Goal: Transaction & Acquisition: Purchase product/service

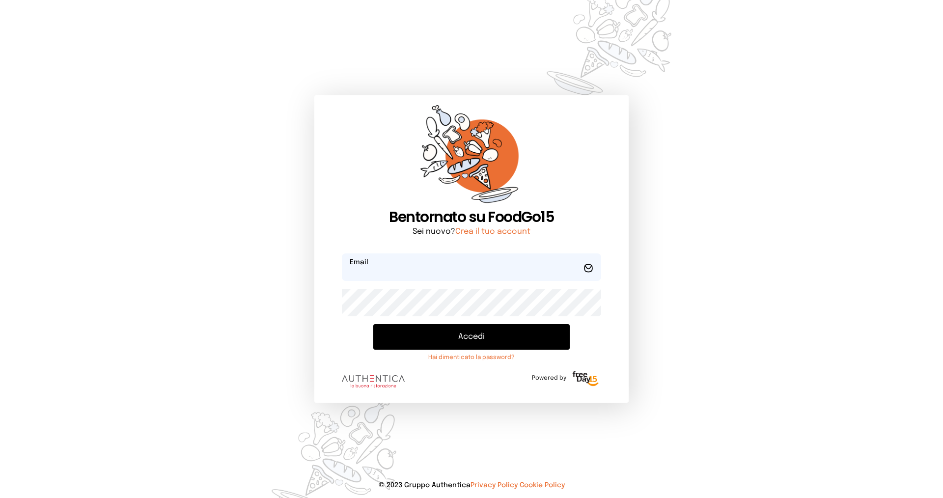
type input "**********"
click at [422, 339] on button "Accedi" at bounding box center [471, 337] width 197 height 26
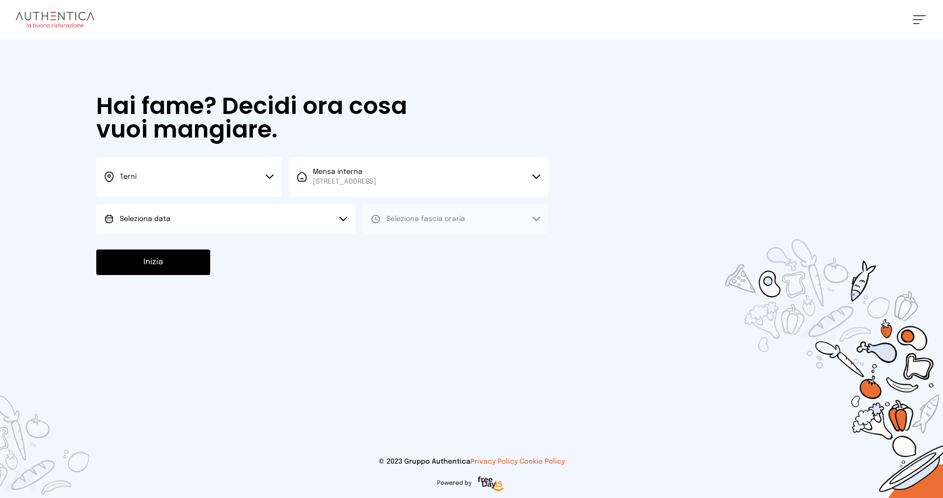
click at [194, 221] on button "Seleziona data" at bounding box center [225, 218] width 259 height 29
click at [162, 251] on span "[DATE], [DATE]" at bounding box center [144, 247] width 48 height 10
click at [394, 220] on span "Seleziona fascia oraria" at bounding box center [426, 219] width 79 height 7
click at [390, 240] on li "Pranzo" at bounding box center [455, 247] width 185 height 26
click at [142, 262] on button "Inizia" at bounding box center [153, 263] width 114 height 26
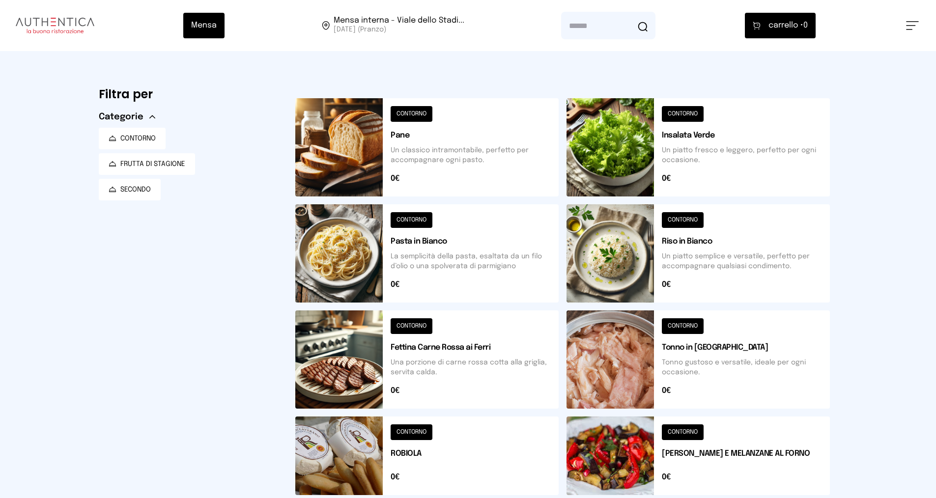
scroll to position [147, 0]
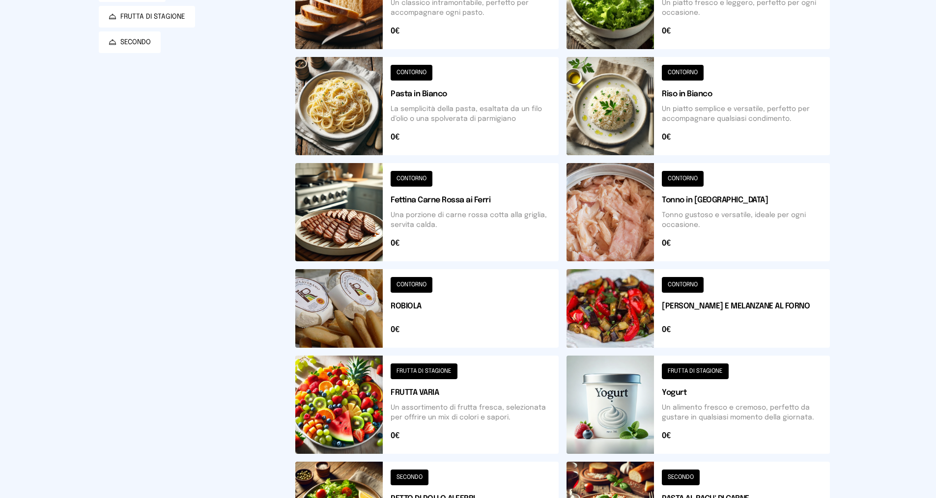
click at [694, 284] on button at bounding box center [698, 308] width 263 height 79
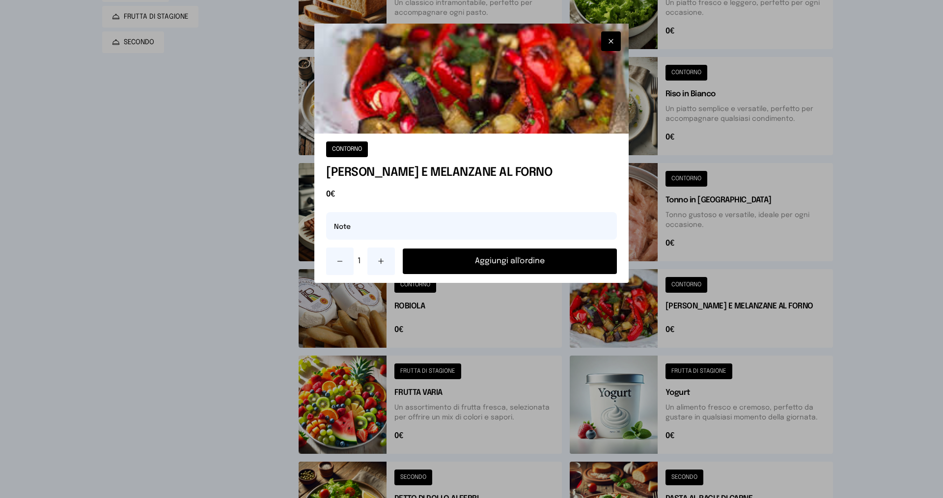
click at [522, 262] on button "Aggiungi all'ordine" at bounding box center [510, 262] width 214 height 26
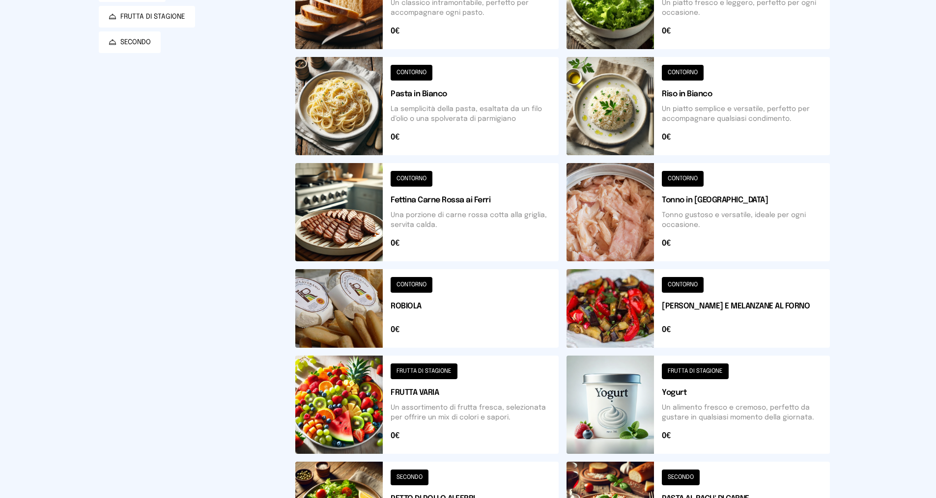
scroll to position [344, 0]
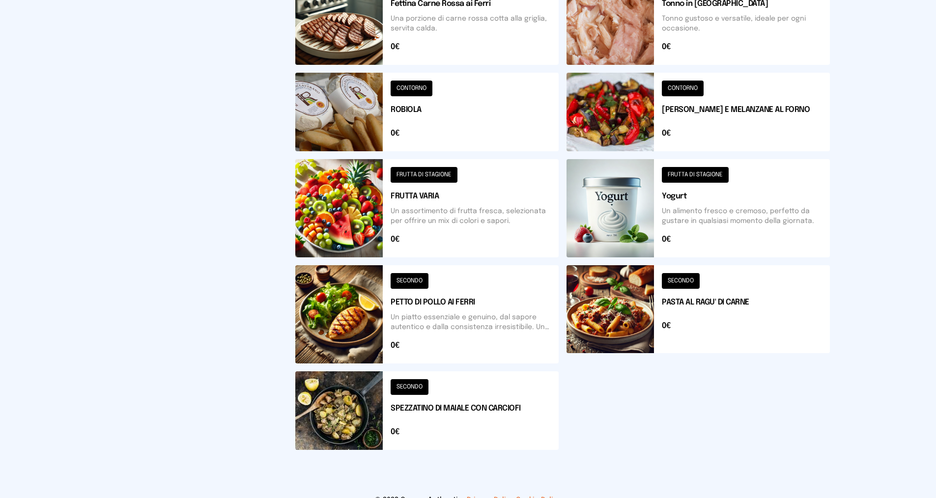
click at [410, 387] on button at bounding box center [426, 410] width 263 height 79
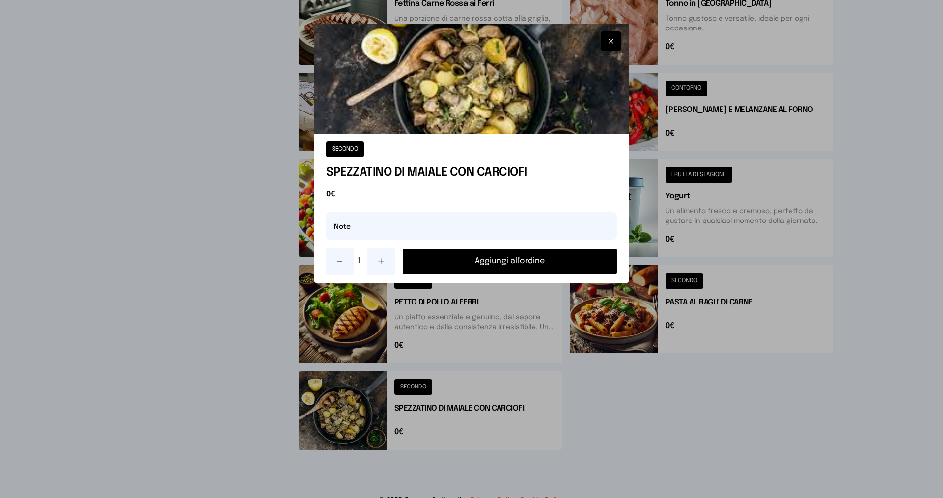
click at [493, 260] on button "Aggiungi all'ordine" at bounding box center [510, 262] width 214 height 26
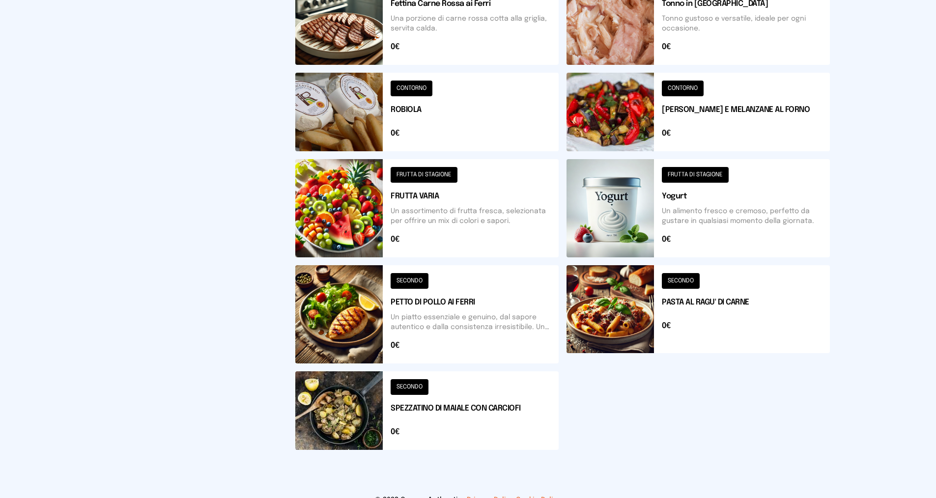
click at [411, 282] on button at bounding box center [426, 314] width 263 height 98
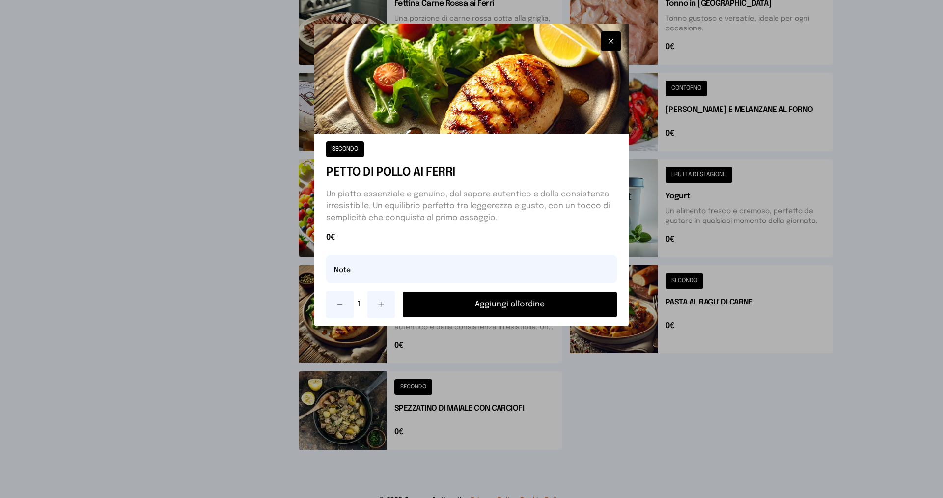
click at [474, 303] on button "Aggiungi all'ordine" at bounding box center [510, 305] width 214 height 26
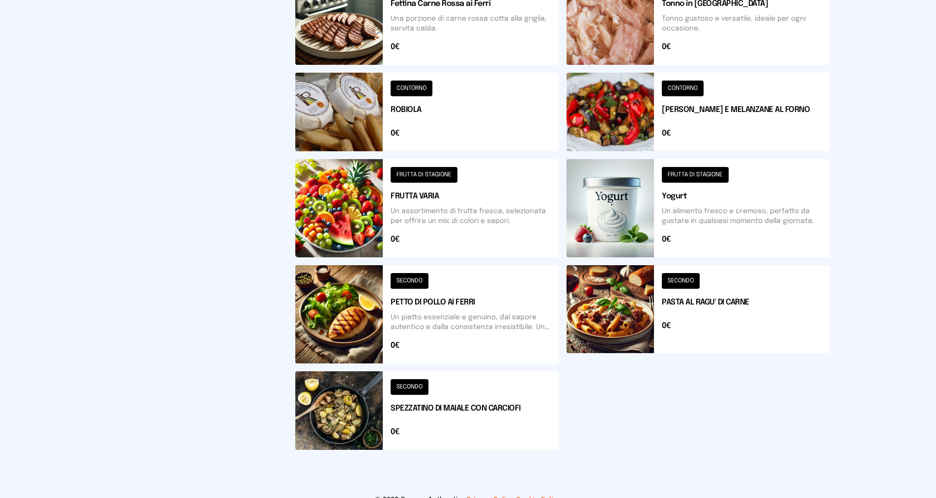
click at [687, 86] on button at bounding box center [698, 112] width 263 height 79
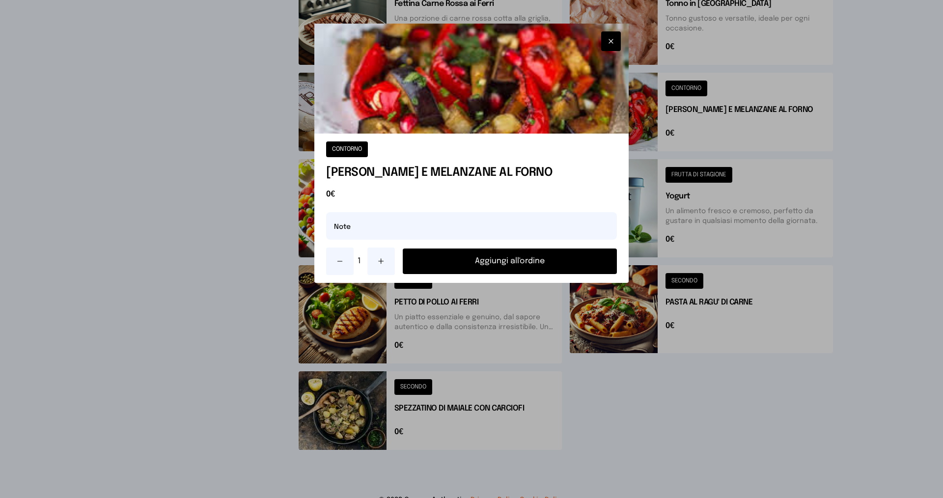
click at [530, 257] on button "Aggiungi all'ordine" at bounding box center [510, 262] width 214 height 26
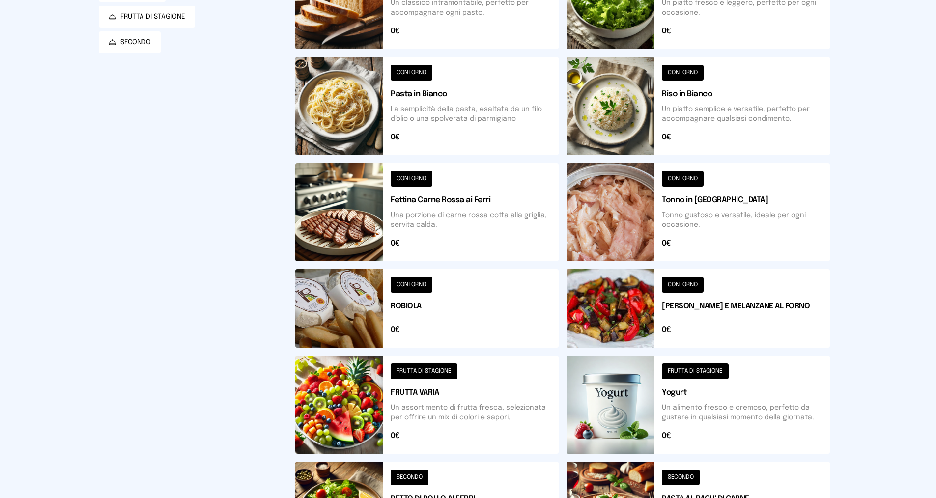
scroll to position [98, 0]
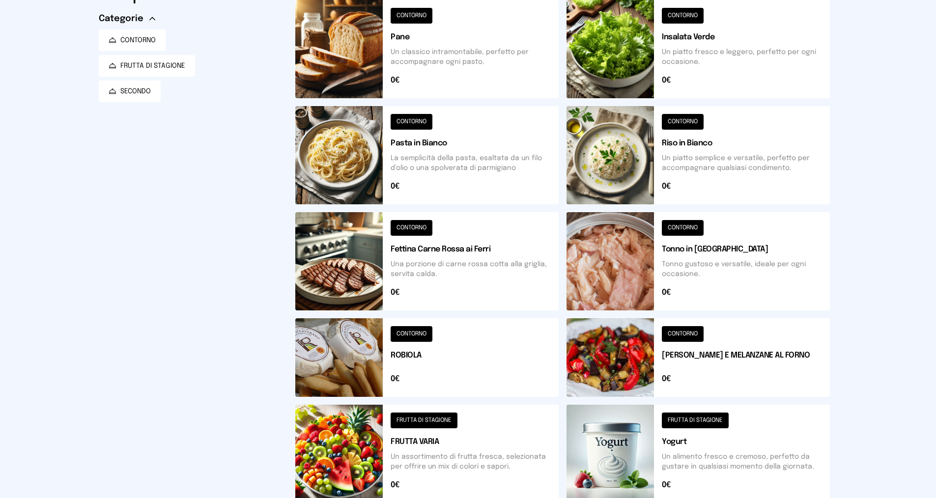
click at [701, 115] on button at bounding box center [698, 155] width 263 height 98
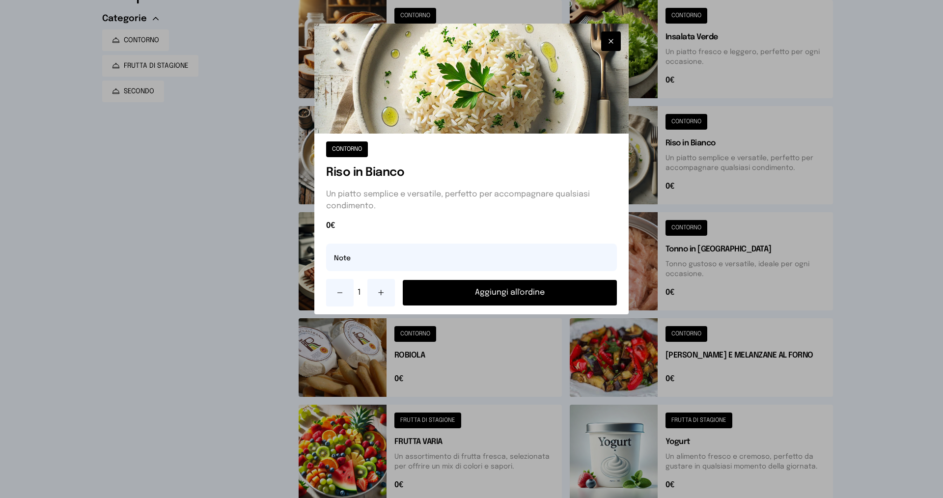
click at [487, 289] on button "Aggiungi all'ordine" at bounding box center [510, 293] width 214 height 26
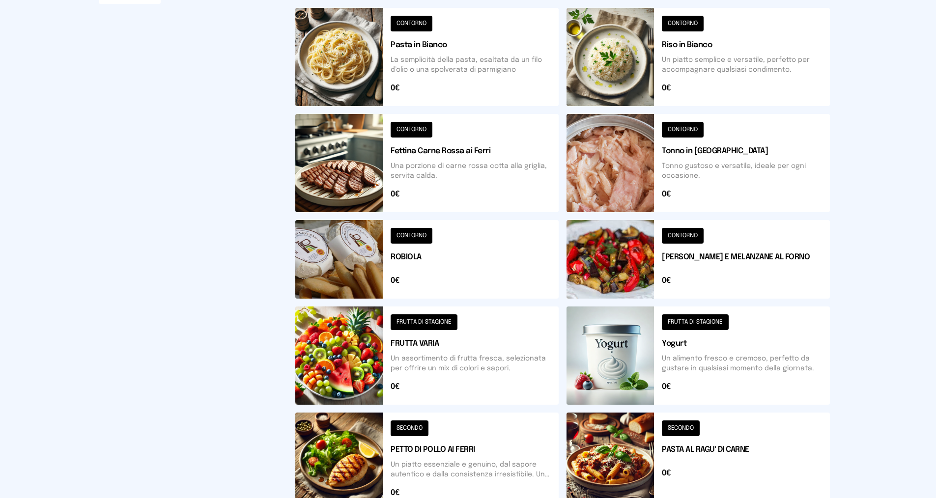
scroll to position [295, 0]
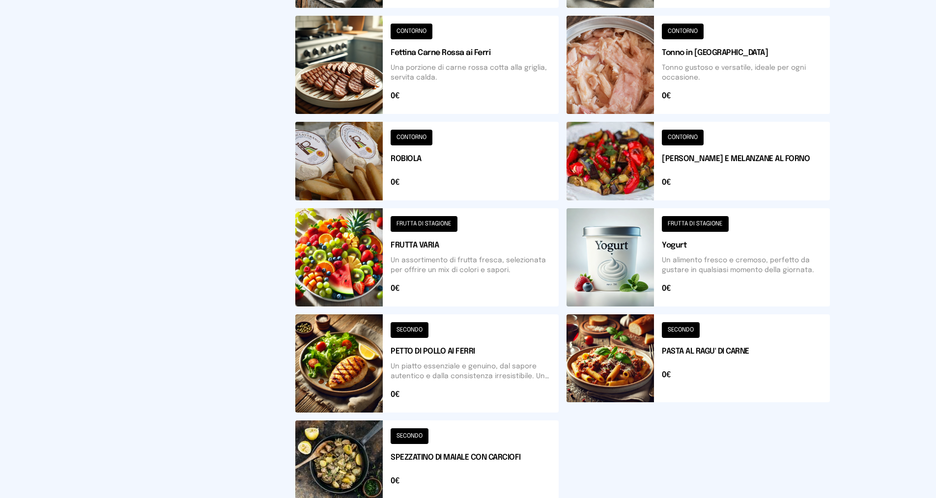
click at [432, 224] on button at bounding box center [426, 257] width 263 height 98
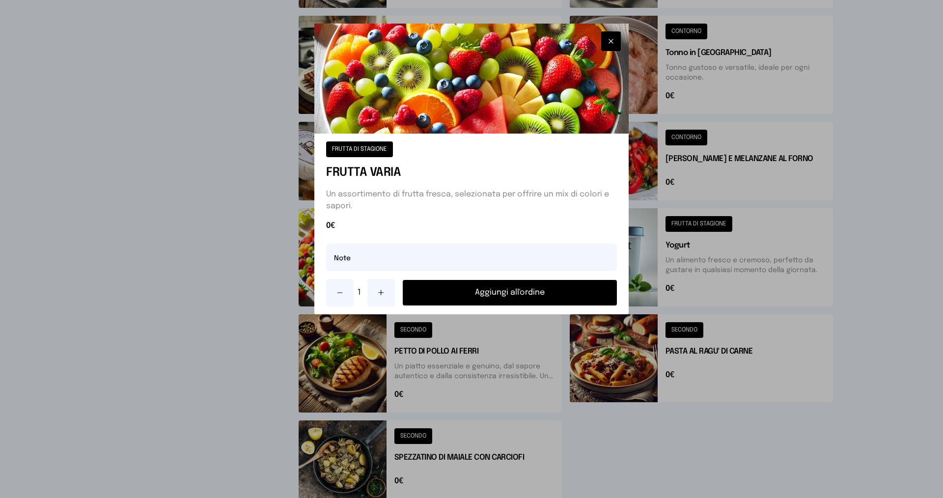
click at [457, 291] on button "Aggiungi all'ordine" at bounding box center [510, 293] width 214 height 26
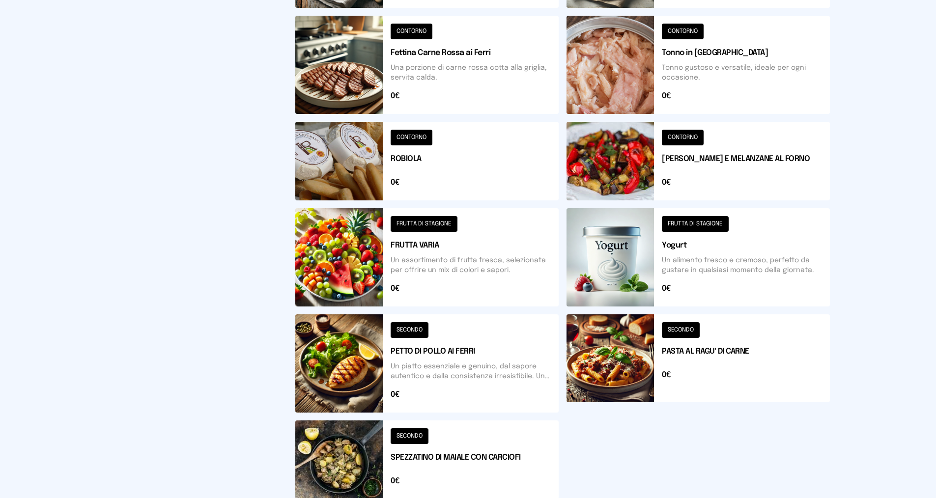
click at [682, 332] on button at bounding box center [698, 363] width 263 height 98
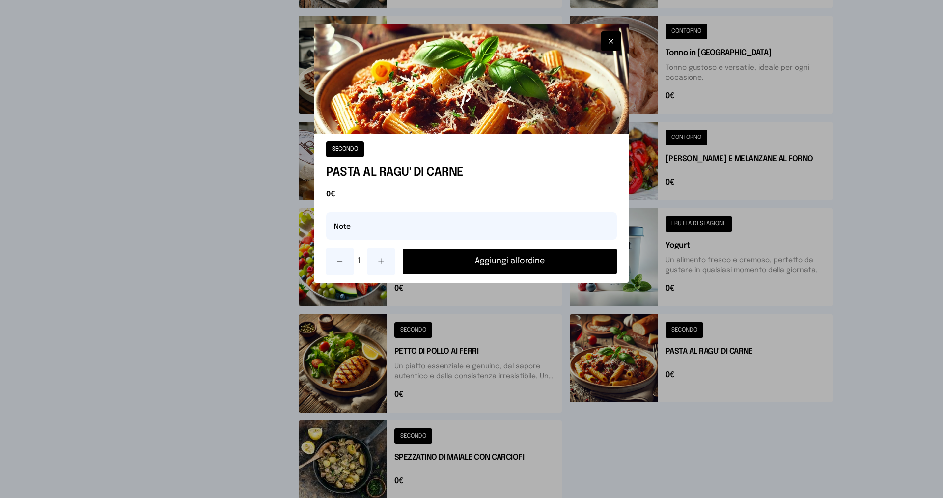
click at [564, 256] on button "Aggiungi all'ordine" at bounding box center [510, 262] width 214 height 26
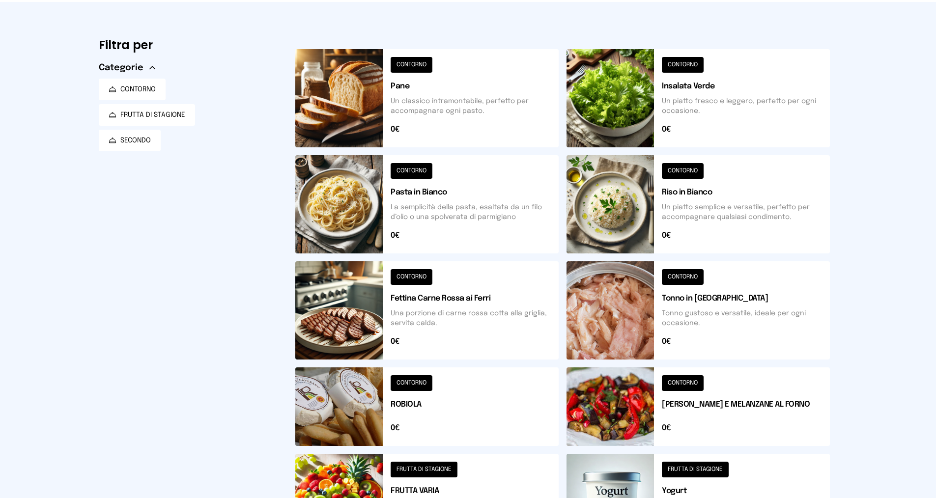
scroll to position [0, 0]
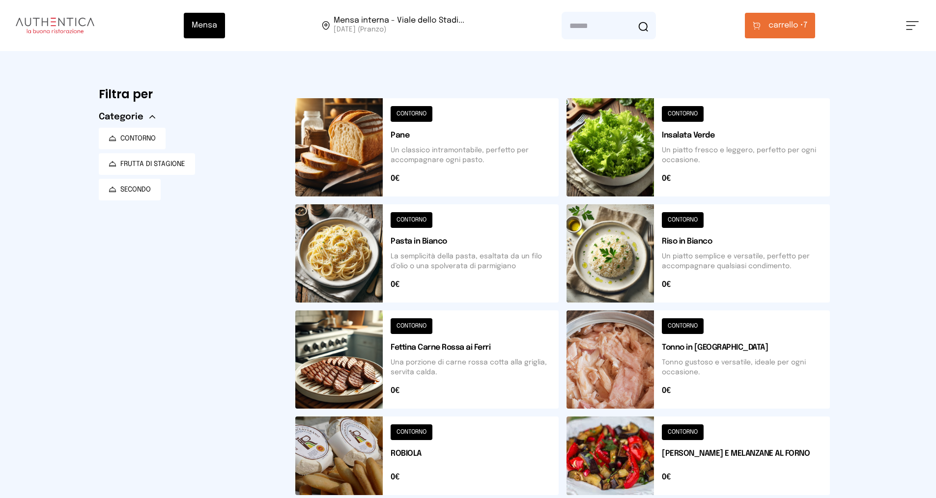
click at [786, 22] on span "carrello •" at bounding box center [785, 26] width 35 height 12
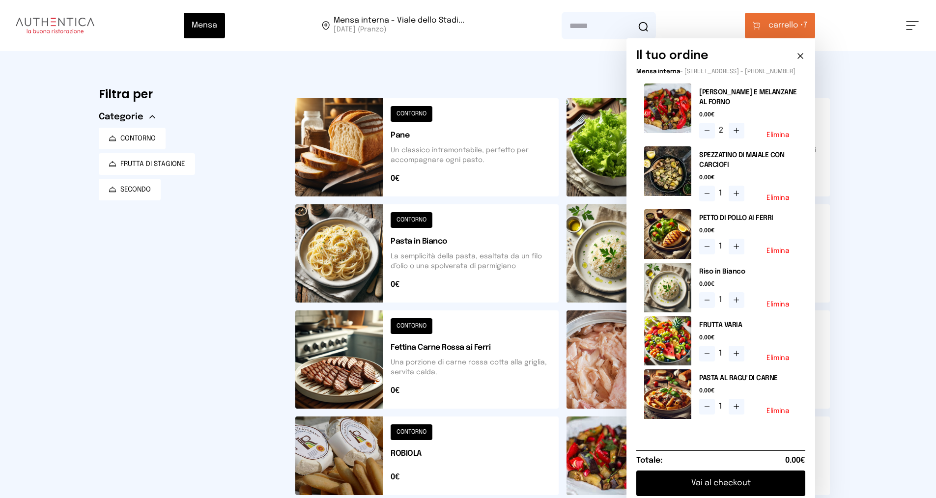
click at [776, 18] on button "carrello • 7" at bounding box center [780, 26] width 70 height 26
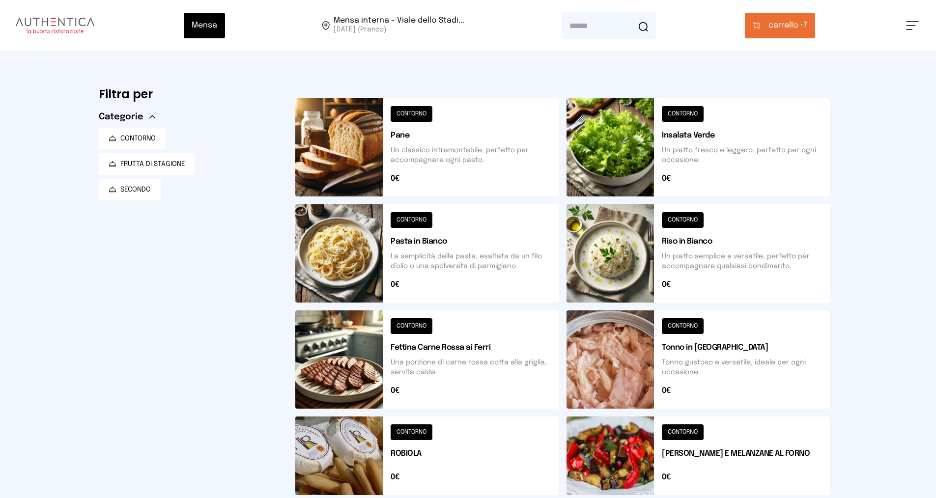
click at [773, 28] on span "carrello •" at bounding box center [785, 26] width 35 height 12
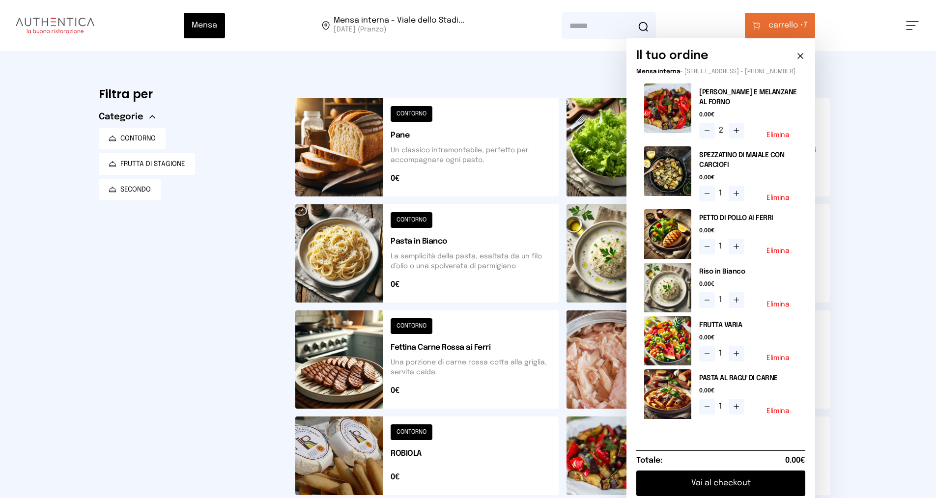
click at [737, 409] on icon at bounding box center [737, 406] width 0 height 5
click at [706, 415] on button at bounding box center [708, 407] width 16 height 16
click at [739, 198] on icon at bounding box center [737, 194] width 8 height 8
click at [529, 177] on button at bounding box center [426, 147] width 263 height 98
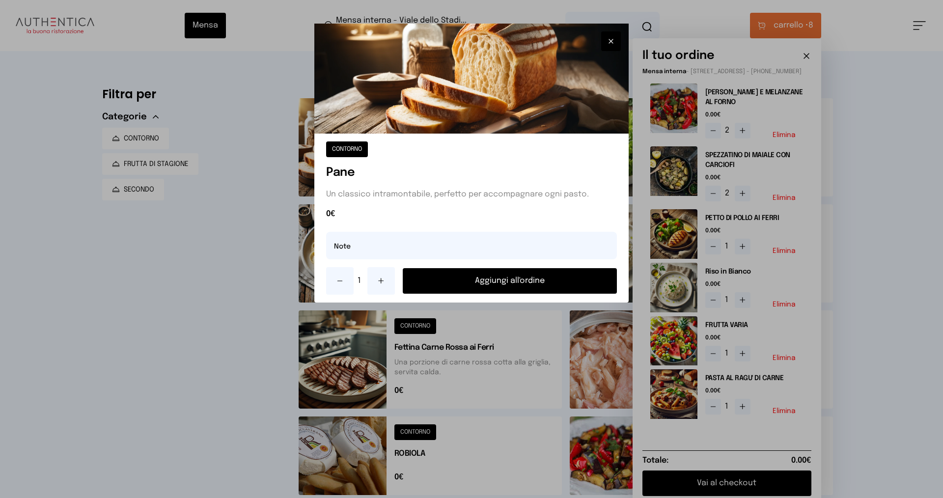
click at [444, 281] on button "Aggiungi all'ordine" at bounding box center [510, 281] width 214 height 26
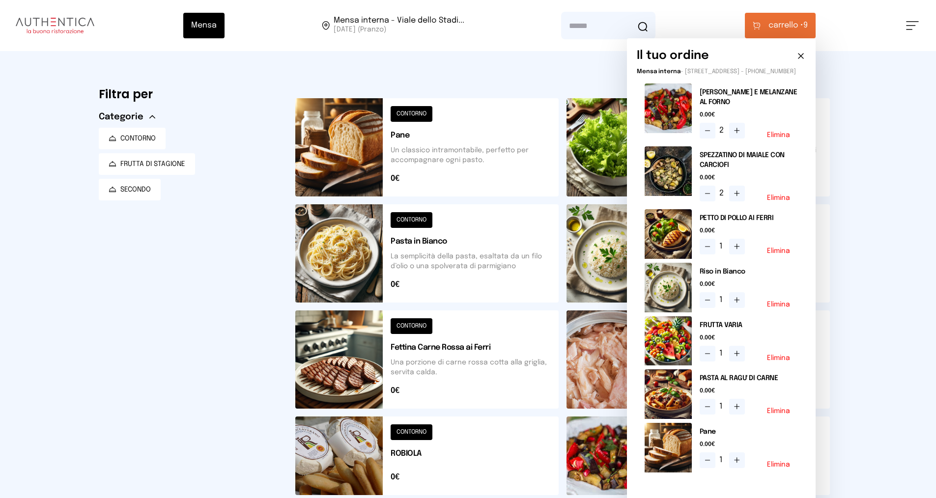
click at [602, 152] on button at bounding box center [698, 147] width 263 height 98
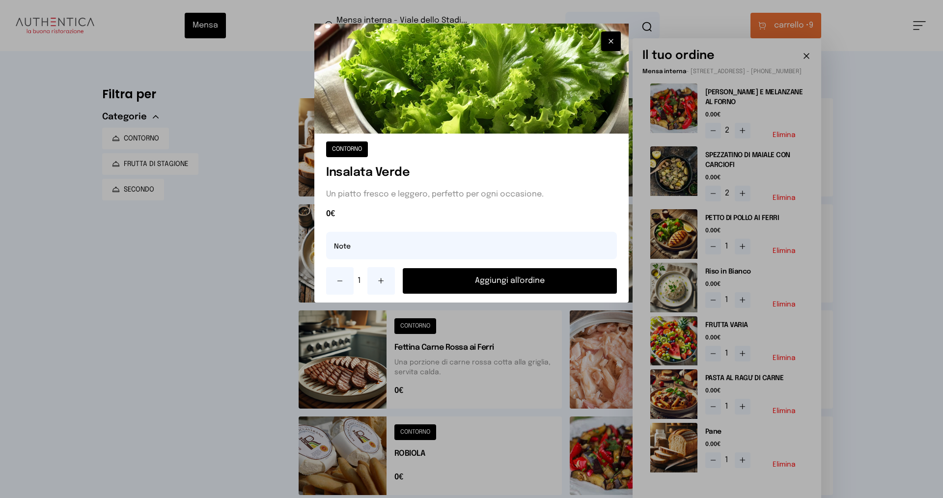
click at [444, 282] on button "Aggiungi all'ordine" at bounding box center [510, 281] width 214 height 26
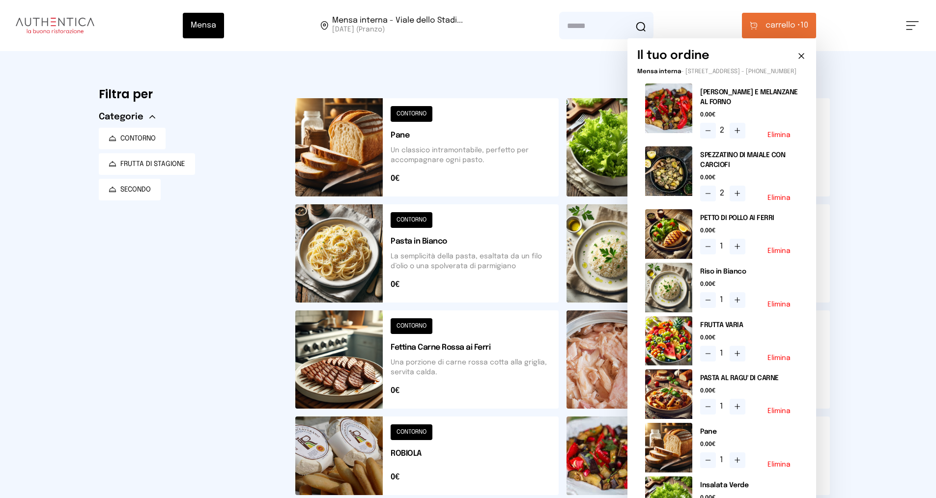
scroll to position [147, 0]
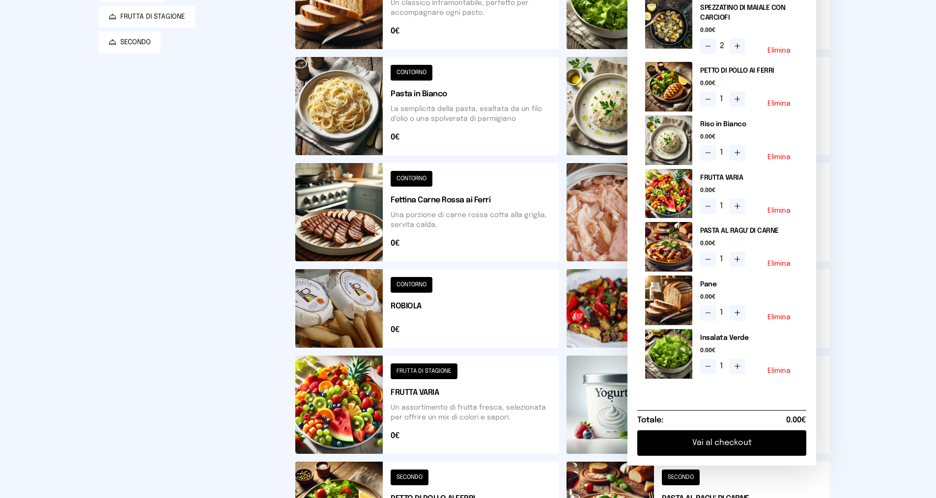
click at [727, 455] on button "Vai al checkout" at bounding box center [721, 443] width 169 height 26
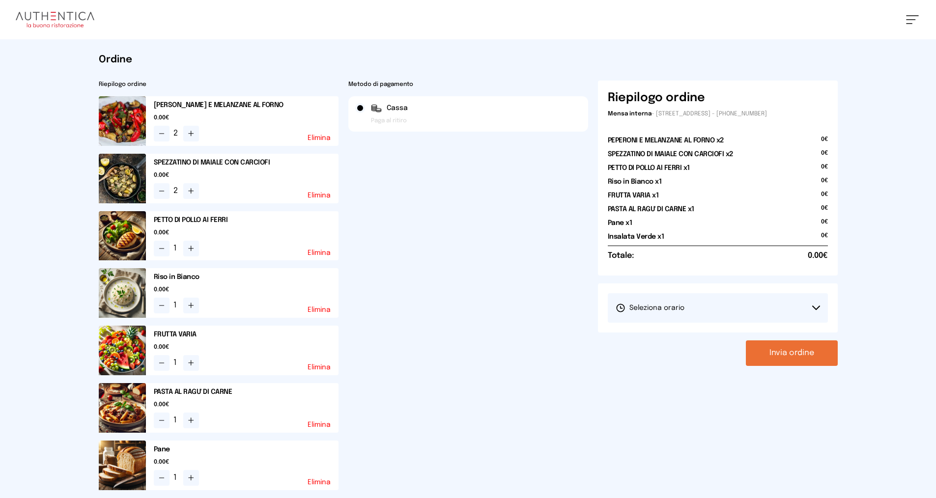
click at [725, 310] on button "Seleziona orario" at bounding box center [718, 307] width 220 height 29
click at [707, 329] on li "1° Turno (13:00 - 15:00)" at bounding box center [718, 336] width 220 height 26
click at [765, 348] on button "Invia ordine" at bounding box center [792, 354] width 92 height 26
